Goal: Information Seeking & Learning: Compare options

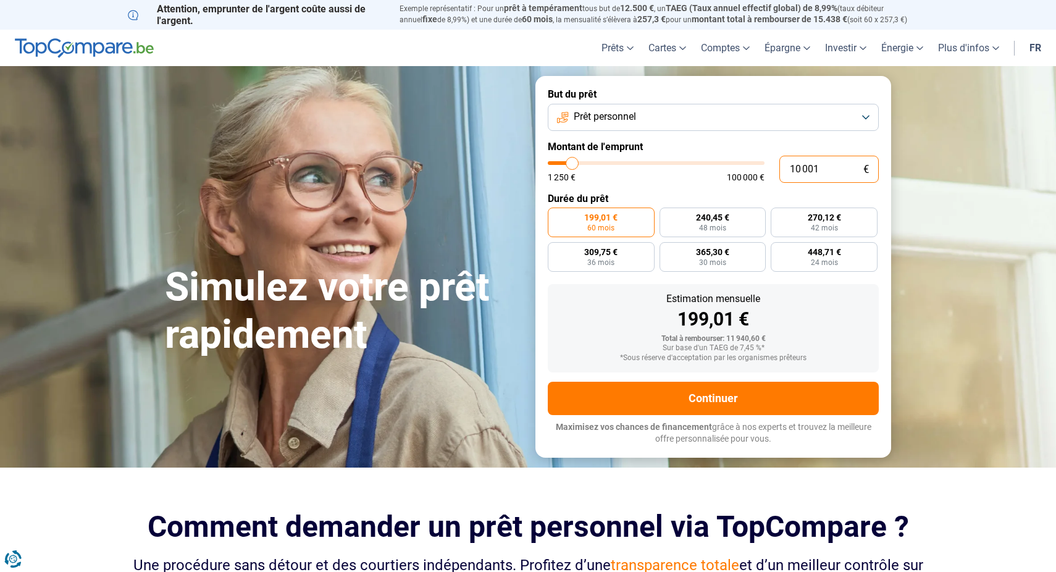
click at [800, 169] on input "10 001" at bounding box center [828, 169] width 99 height 27
drag, startPoint x: 852, startPoint y: 169, endPoint x: 702, endPoint y: 175, distance: 150.2
click at [702, 175] on div "10 001 € 1 250 € 100 000 €" at bounding box center [713, 169] width 331 height 27
type input "3"
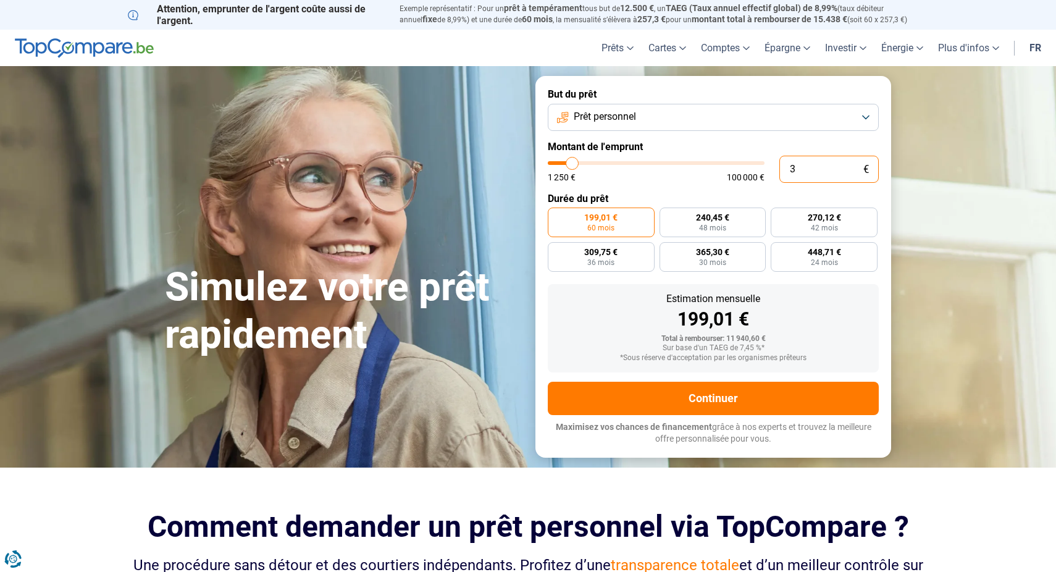
type input "1250"
type input "35"
type input "1250"
type input "350"
type input "1250"
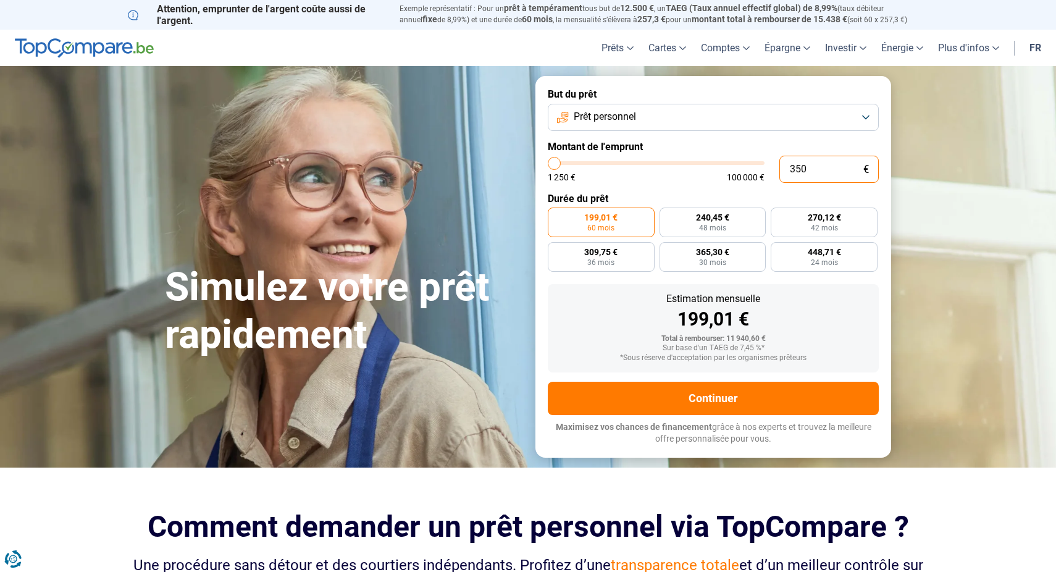
type input "3 500"
type input "3500"
type input "35 000"
type input "35000"
type input "350 000"
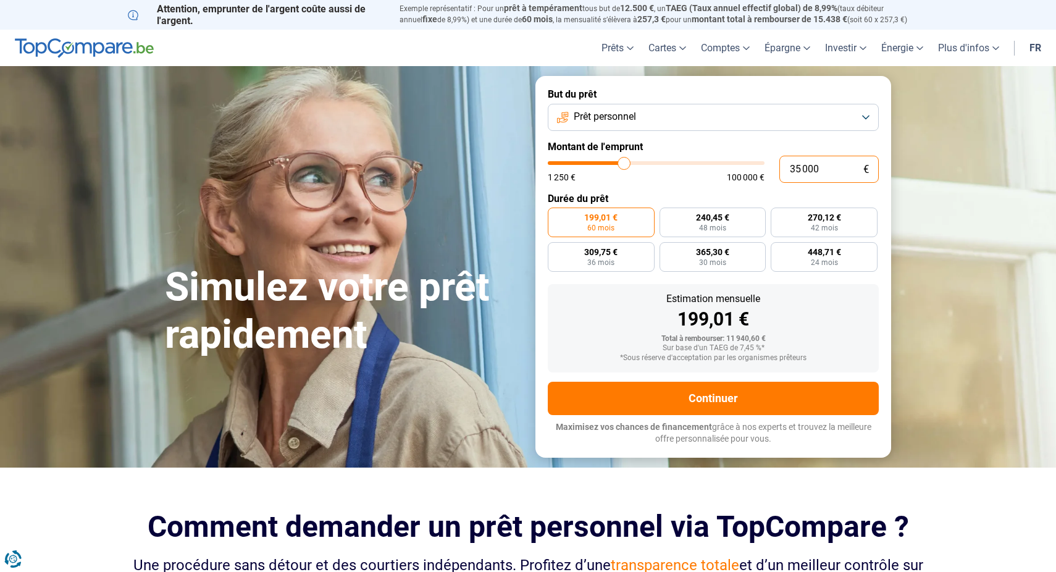
type input "100000"
type input "35 000"
type input "35000"
radio input "false"
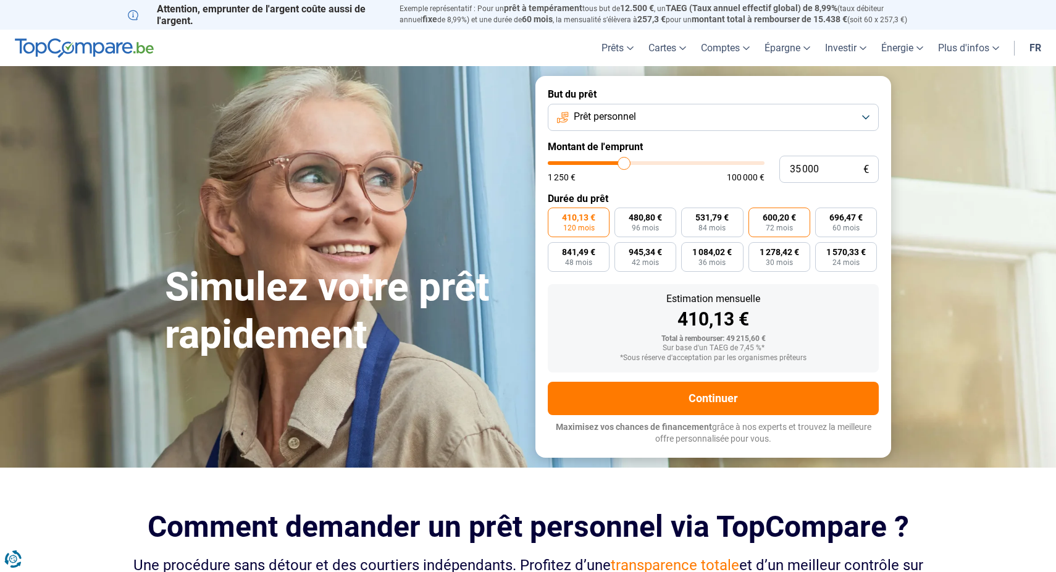
click at [773, 225] on span "72 mois" at bounding box center [779, 227] width 27 height 7
click at [757, 216] on input "600,20 € 72 mois" at bounding box center [752, 212] width 8 height 8
radio input "true"
click at [702, 112] on button "Prêt personnel" at bounding box center [713, 117] width 331 height 27
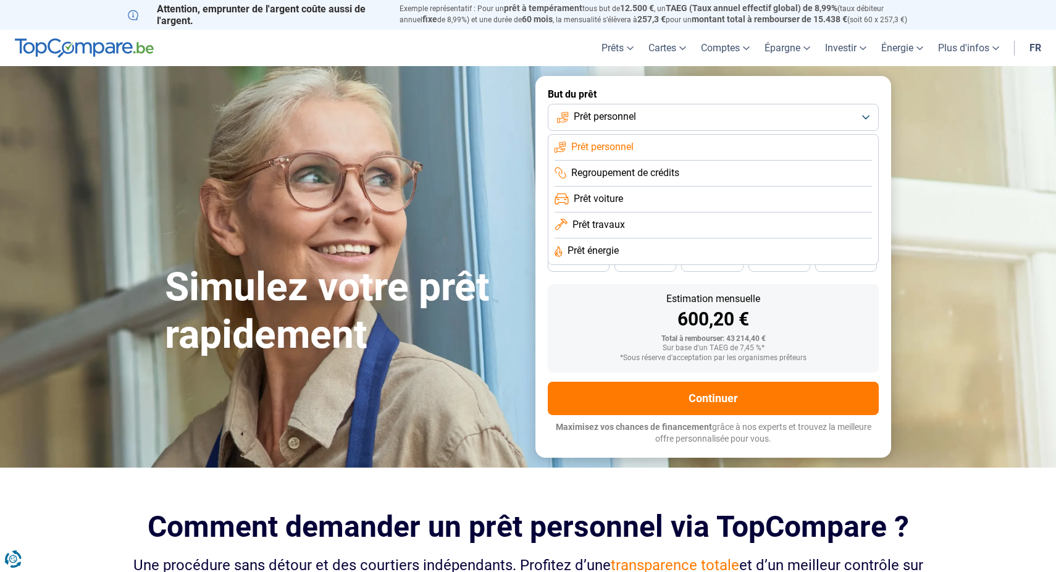
click at [681, 191] on li "Prêt voiture" at bounding box center [713, 200] width 317 height 26
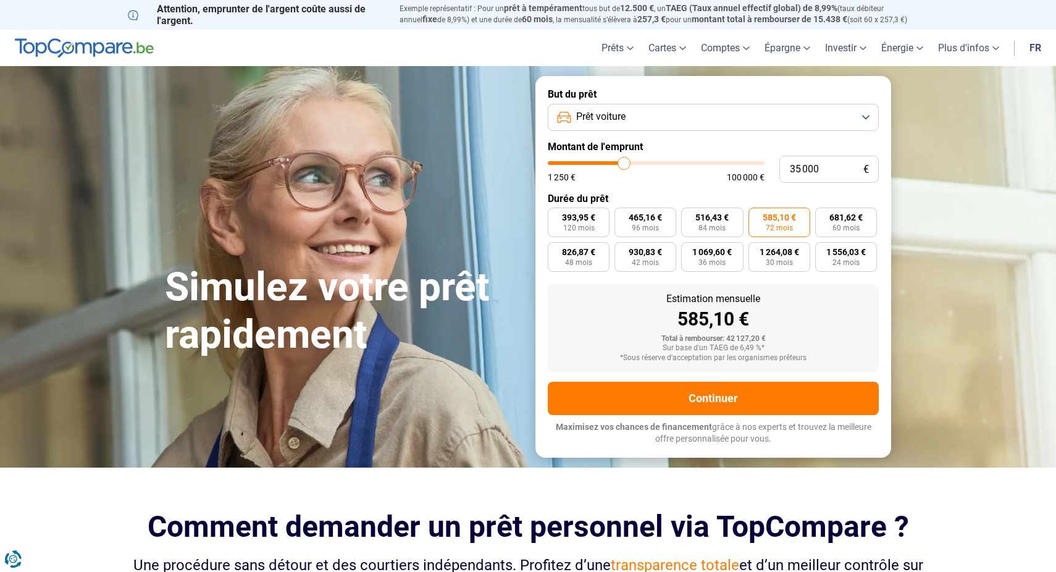
click at [771, 227] on span "72 mois" at bounding box center [779, 227] width 27 height 7
click at [757, 216] on input "585,10 € 72 mois" at bounding box center [752, 212] width 8 height 8
click at [693, 118] on button "Prêt voiture" at bounding box center [713, 117] width 331 height 27
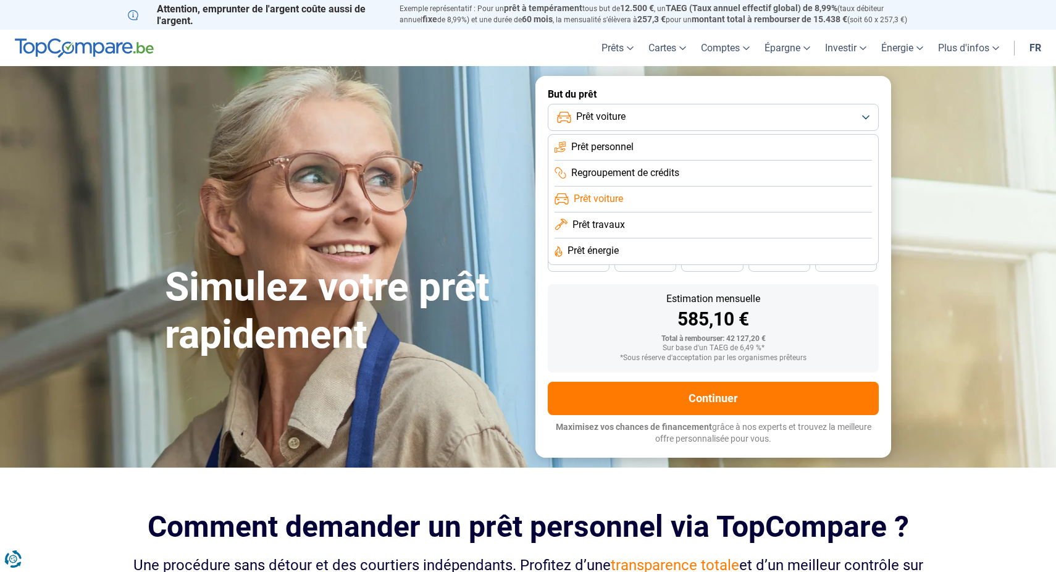
click at [668, 169] on span "Regroupement de crédits" at bounding box center [625, 173] width 108 height 14
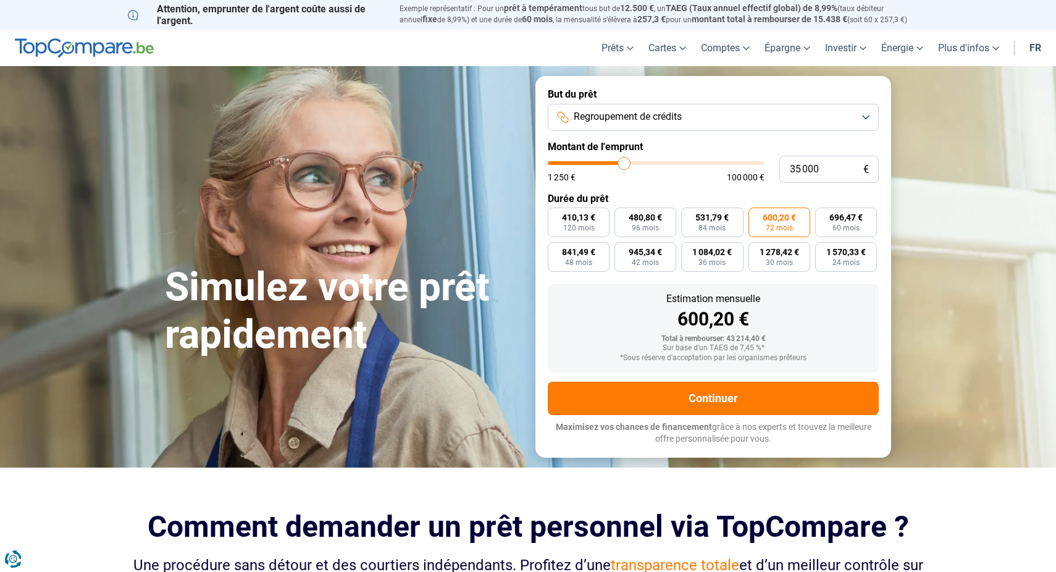
click at [764, 227] on label "600,20 € 72 mois" at bounding box center [779, 223] width 62 height 30
click at [757, 216] on input "600,20 € 72 mois" at bounding box center [752, 212] width 8 height 8
drag, startPoint x: 838, startPoint y: 167, endPoint x: 795, endPoint y: 172, distance: 43.5
click at [795, 172] on input "35 000" at bounding box center [828, 169] width 99 height 27
click at [842, 339] on div "Total à rembourser: 43 214,40 €" at bounding box center [713, 339] width 311 height 9
